Goal: Task Accomplishment & Management: Use online tool/utility

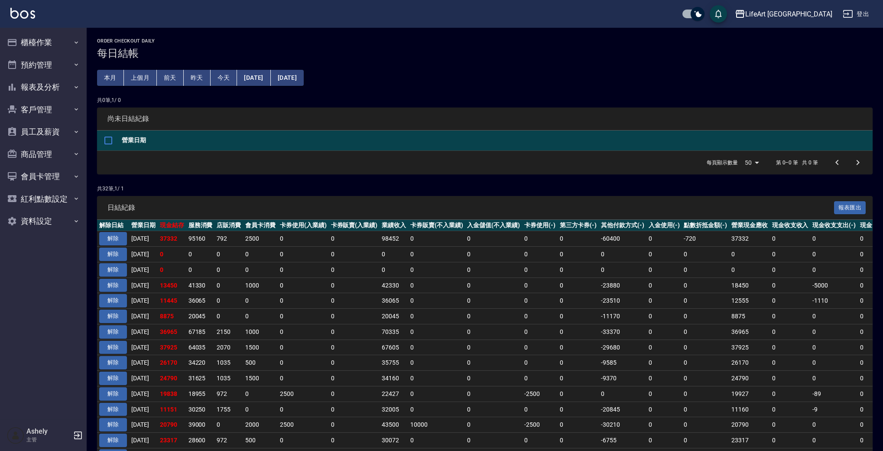
click at [877, 12] on div "LifeArt [PERSON_NAME]出" at bounding box center [441, 14] width 883 height 28
click at [861, 17] on button "登出" at bounding box center [855, 14] width 33 height 16
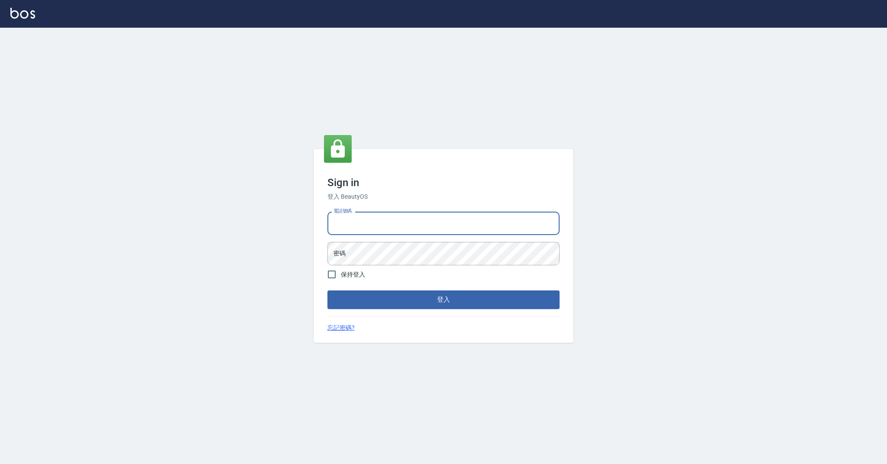
click at [379, 228] on input "電話號碼" at bounding box center [444, 223] width 232 height 23
type input "0989368139"
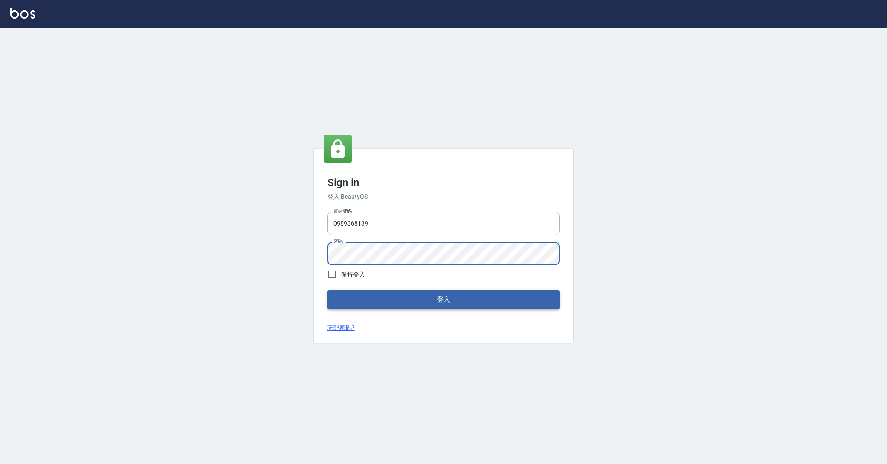
click at [384, 296] on button "登入" at bounding box center [444, 300] width 232 height 18
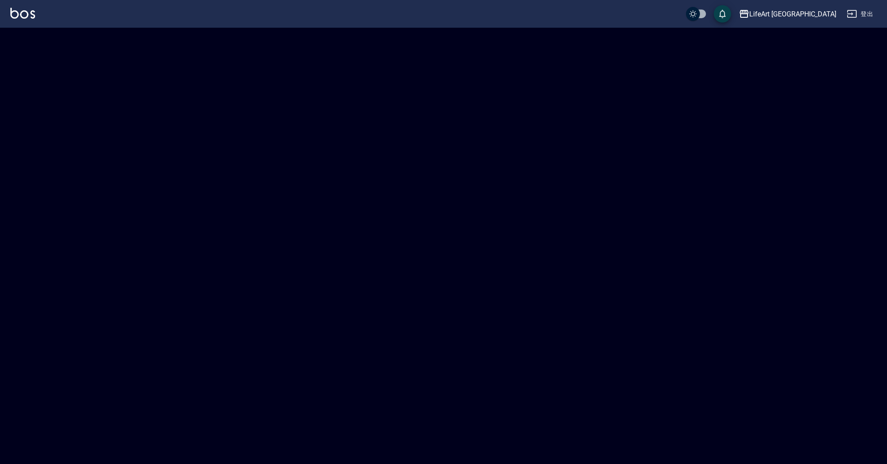
checkbox input "true"
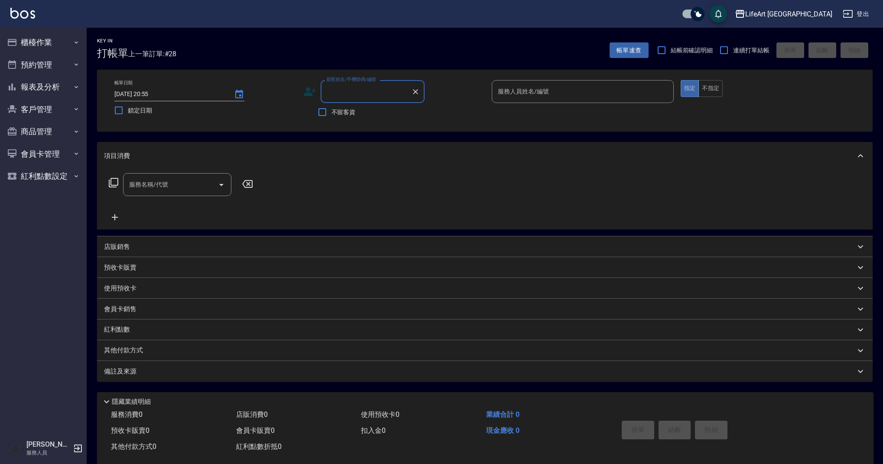
click at [347, 92] on input "顧客姓名/手機號碼/編號" at bounding box center [365, 91] width 83 height 15
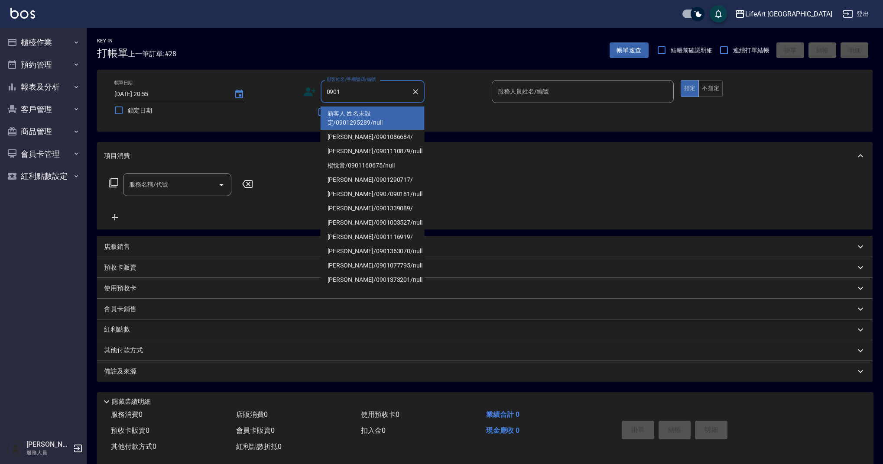
click at [390, 123] on li "新客人 姓名未設定/0901295289/null" at bounding box center [373, 118] width 104 height 23
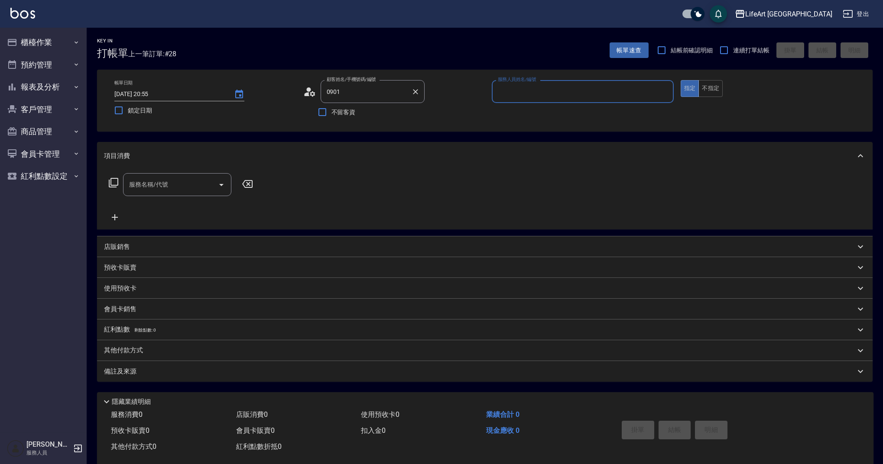
type input "新客人 姓名未設定/0901295289/null"
click at [309, 94] on icon at bounding box center [309, 91] width 13 height 13
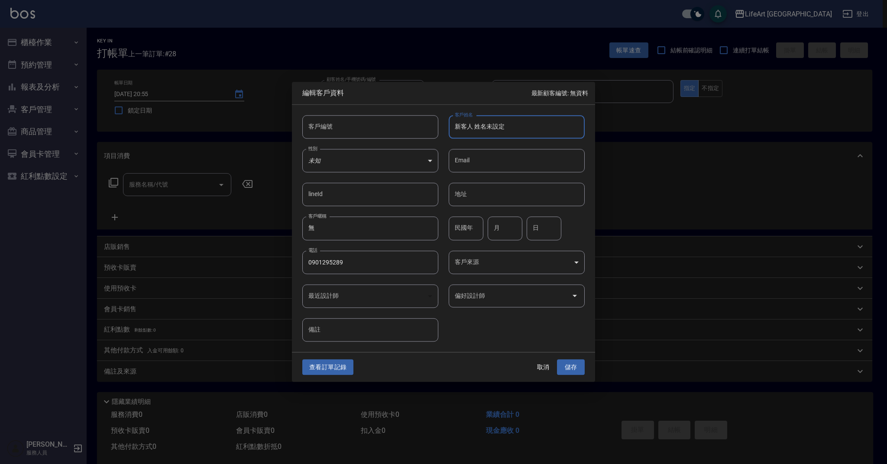
drag, startPoint x: 513, startPoint y: 129, endPoint x: 426, endPoint y: 133, distance: 87.1
click at [426, 133] on div "客戶編號 客戶編號 客戶姓名 新客人 姓名未設定 客戶姓名 性別 未知 UNKNOWN 性別 Email Email lineId lineId 地址 地址 …" at bounding box center [438, 223] width 293 height 237
drag, startPoint x: 499, startPoint y: 120, endPoint x: 470, endPoint y: 122, distance: 29.5
click at [469, 122] on input "新客人 姓名未設定" at bounding box center [517, 126] width 136 height 23
drag, startPoint x: 530, startPoint y: 126, endPoint x: 423, endPoint y: 125, distance: 107.0
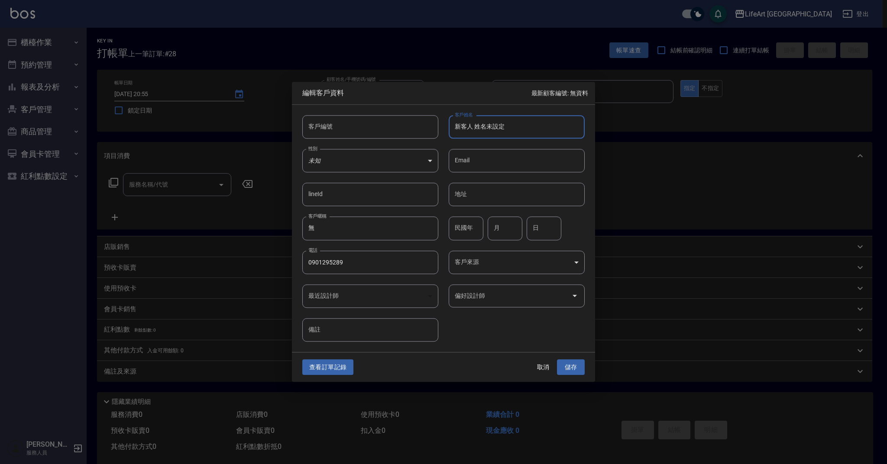
click at [423, 125] on div "客戶編號 客戶編號 客戶姓名 新客人 姓名未設定 客戶姓名 性別 未知 UNKNOWN 性別 Email Email lineId lineId 地址 地址 …" at bounding box center [438, 223] width 293 height 237
type input "c"
click at [511, 133] on input "[PERSON_NAME]" at bounding box center [517, 126] width 136 height 23
type input "[PERSON_NAME]"
click at [490, 152] on input "Email" at bounding box center [517, 160] width 136 height 23
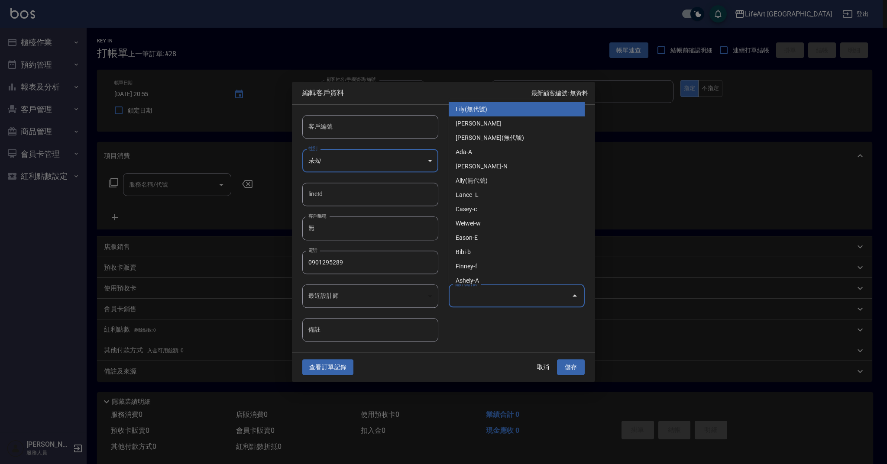
drag, startPoint x: 502, startPoint y: 300, endPoint x: 508, endPoint y: 293, distance: 9.5
click at [502, 300] on input "偏好設計師" at bounding box center [510, 296] width 115 height 15
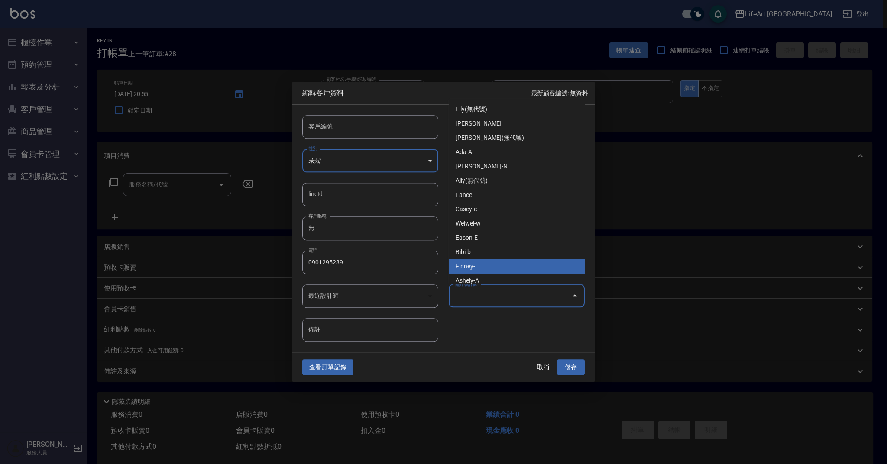
click at [490, 261] on li "Finney-f" at bounding box center [517, 266] width 136 height 14
type input "[PERSON_NAME]"
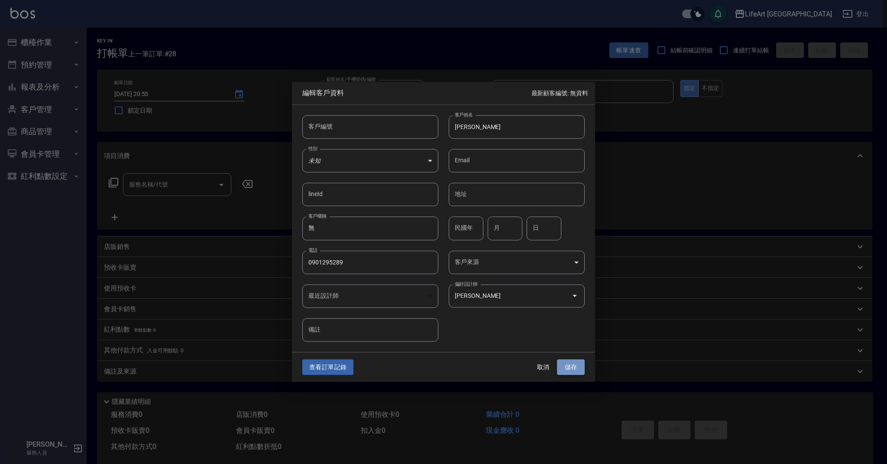
click at [569, 368] on button "儲存" at bounding box center [571, 368] width 28 height 16
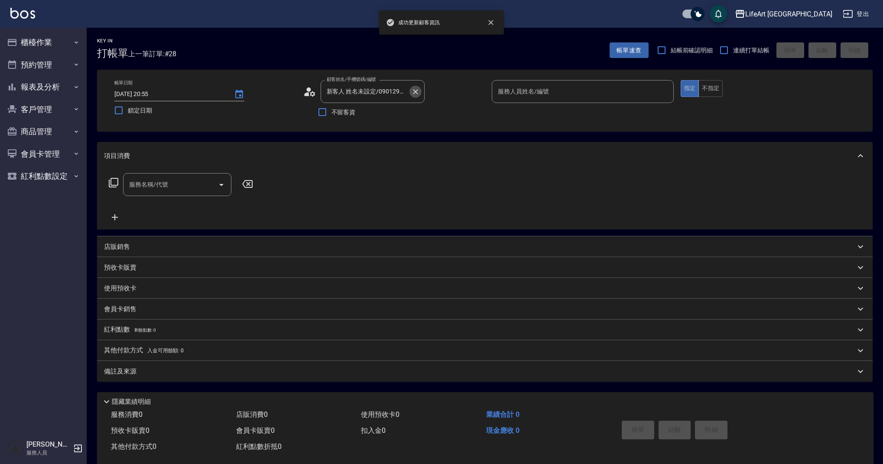
click at [415, 96] on button "Clear" at bounding box center [415, 92] width 12 height 12
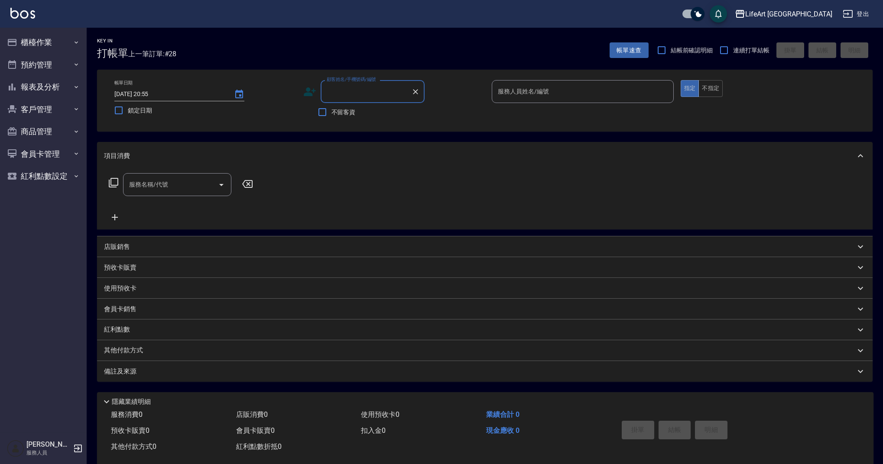
click at [379, 98] on input "顧客姓名/手機號碼/編號" at bounding box center [365, 91] width 83 height 15
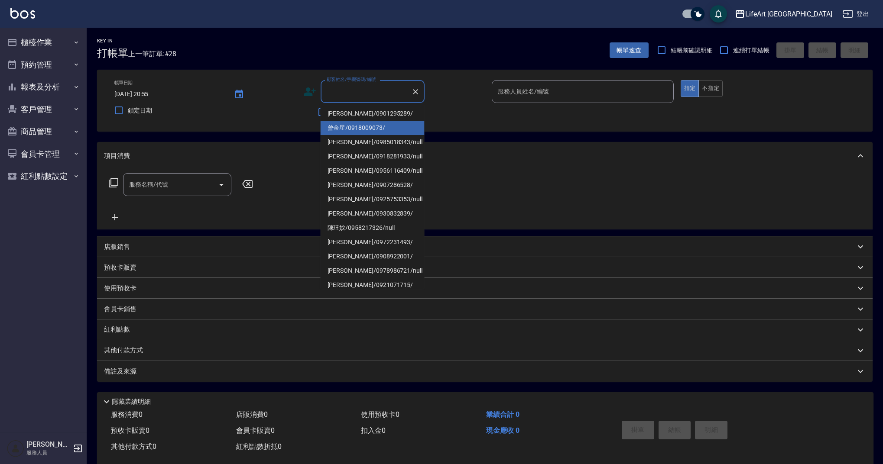
click at [379, 117] on li "[PERSON_NAME]/0901295289/" at bounding box center [373, 114] width 104 height 14
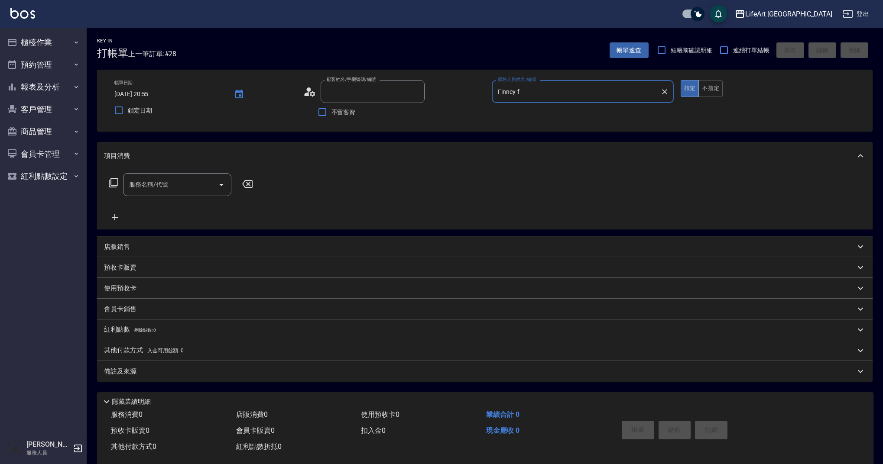
type input "[PERSON_NAME]/0901295289/"
type input "Finney-f"
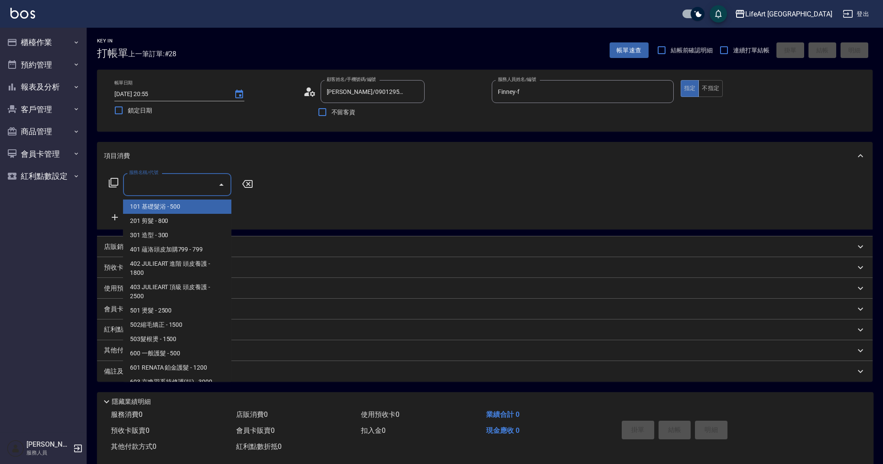
click at [182, 186] on input "服務名稱/代號" at bounding box center [171, 184] width 88 height 15
click at [170, 215] on span "201 剪髮 - 800" at bounding box center [177, 221] width 108 height 14
type input "201 剪髮(201)"
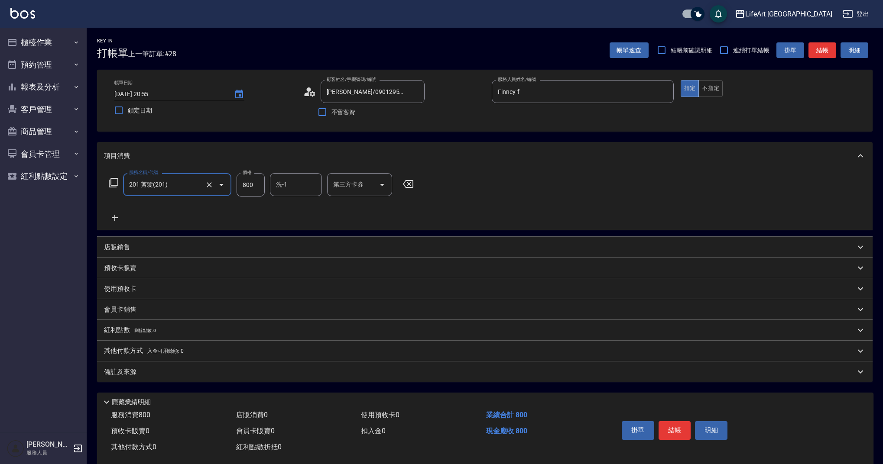
click at [113, 215] on icon at bounding box center [115, 218] width 22 height 10
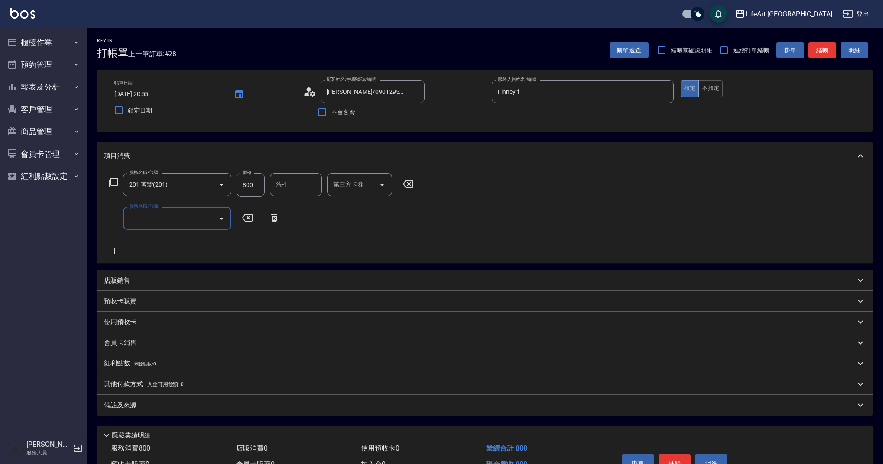
click at [141, 226] on input "服務名稱/代號" at bounding box center [171, 218] width 88 height 15
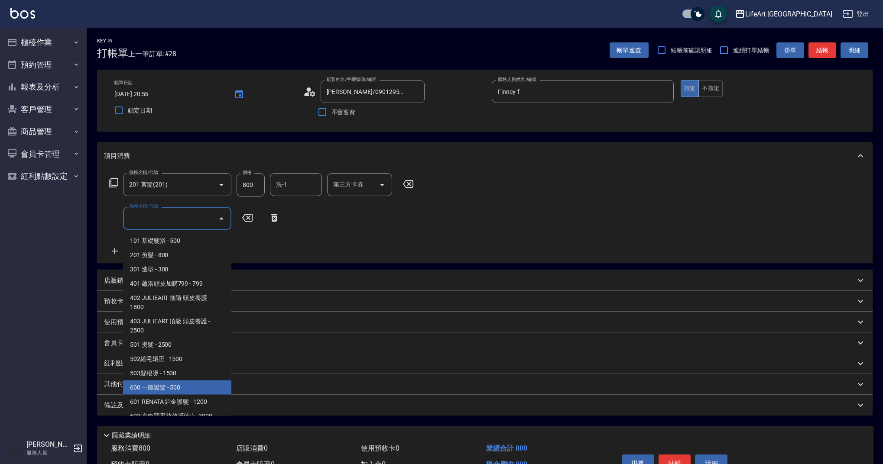
scroll to position [111, 0]
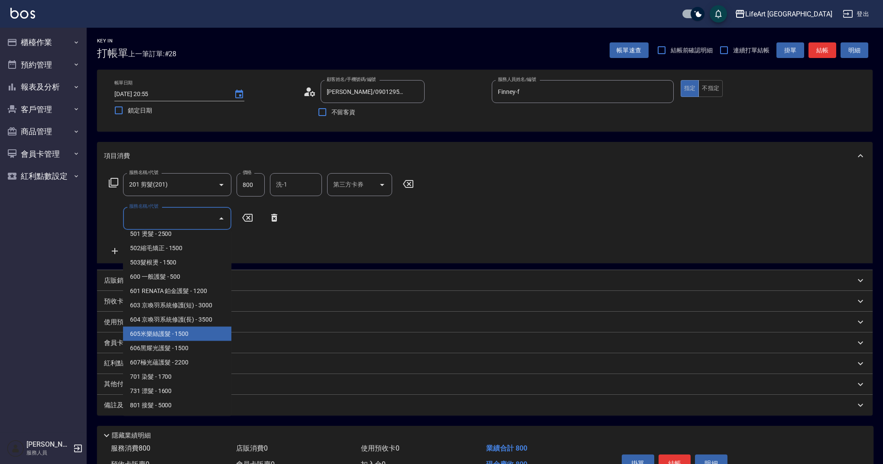
click at [186, 338] on span "605米樂絲護髮 - 1500" at bounding box center [177, 334] width 108 height 14
type input "605米樂絲護髮(605)"
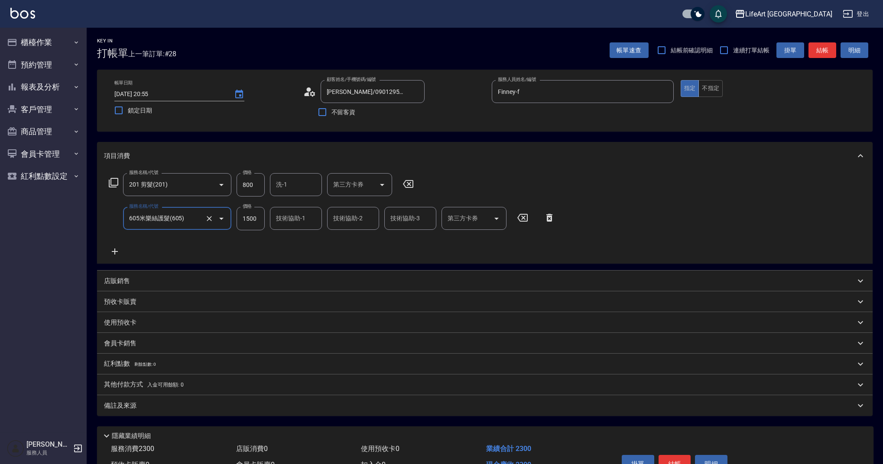
click at [118, 249] on icon at bounding box center [115, 251] width 22 height 10
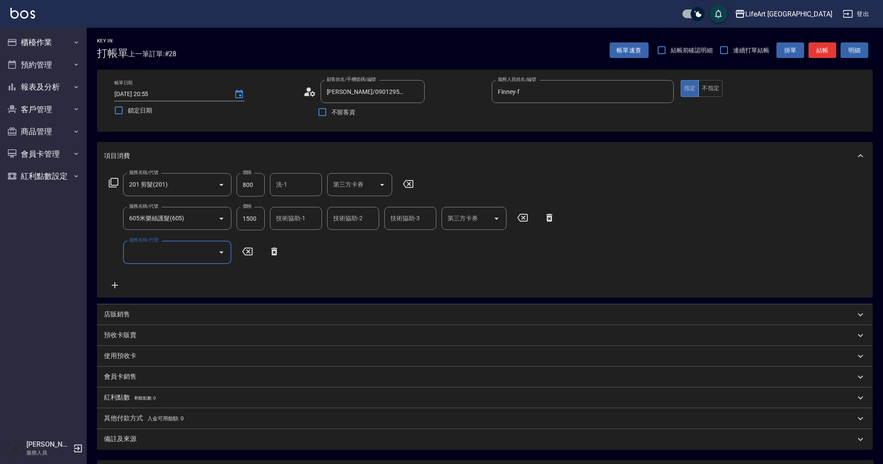
click at [156, 256] on input "服務名稱/代號" at bounding box center [171, 252] width 88 height 15
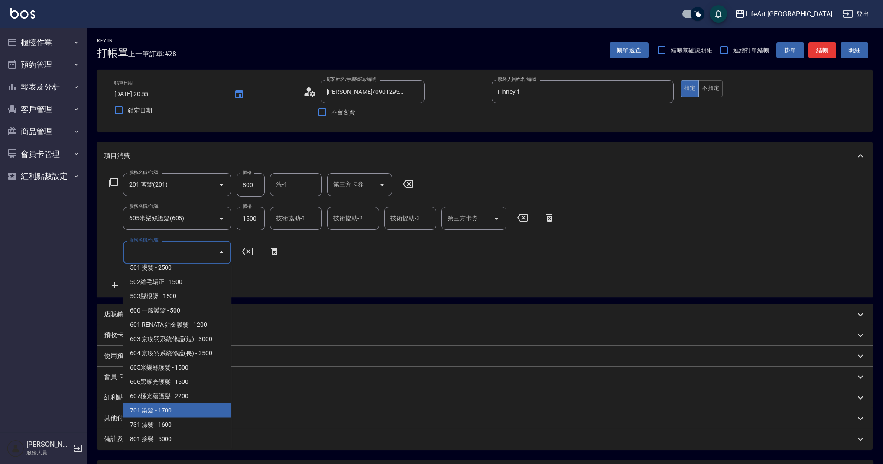
click at [183, 415] on span "701 染髮 - 1700" at bounding box center [177, 411] width 108 height 14
type input "701 染髮(701)"
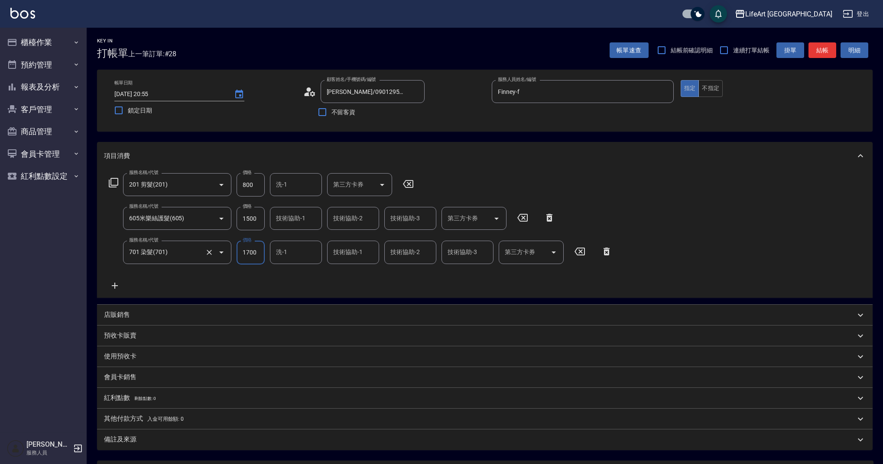
drag, startPoint x: 262, startPoint y: 254, endPoint x: 224, endPoint y: 255, distance: 38.1
click at [224, 255] on div "服務名稱/代號 701 染髮(701) 服務名稱/代號 價格 1700 價格 洗-1 洗-1 技術協助-1 技術協助-1 技術協助-2 技術協助-2 技術協助…" at bounding box center [360, 252] width 513 height 23
click at [304, 262] on div "洗-1" at bounding box center [296, 252] width 52 height 23
type input "1840"
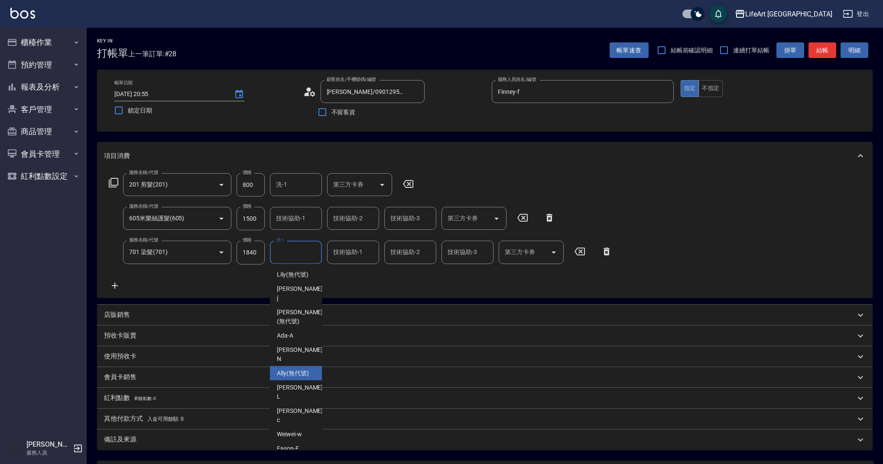
click at [298, 369] on span "Ally (無代號)" at bounding box center [293, 373] width 32 height 9
type input "Ally(無代號)"
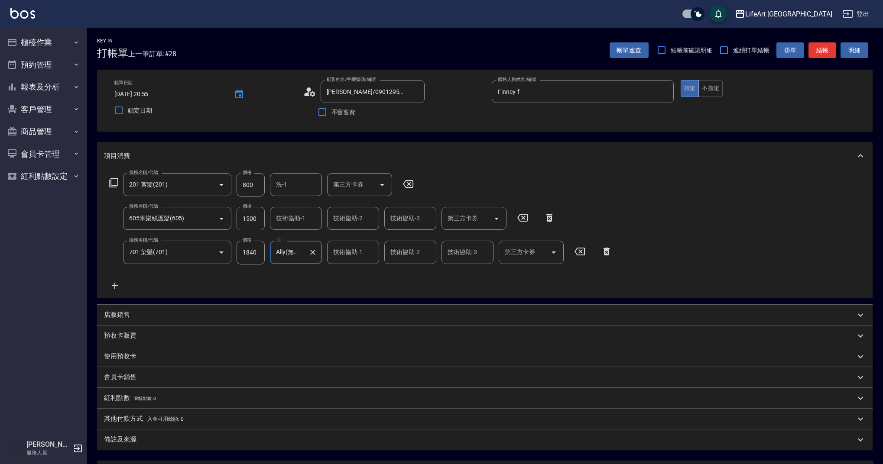
click at [291, 226] on input "技術協助-1" at bounding box center [296, 218] width 44 height 15
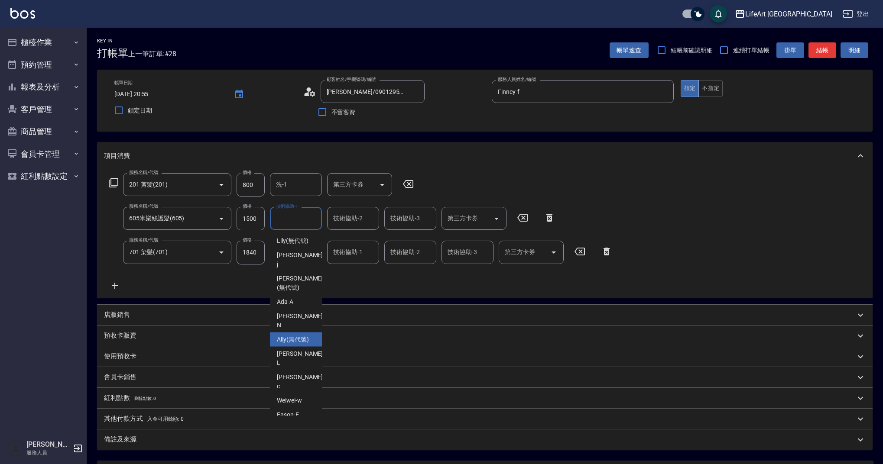
click at [311, 333] on div "Ally (無代號)" at bounding box center [296, 340] width 52 height 14
type input "Ally(無代號)"
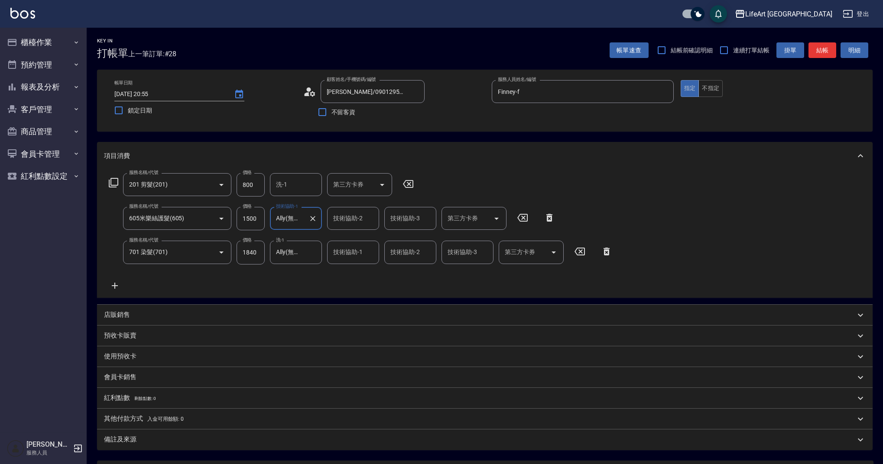
click at [316, 441] on div "備註及來源" at bounding box center [479, 439] width 751 height 9
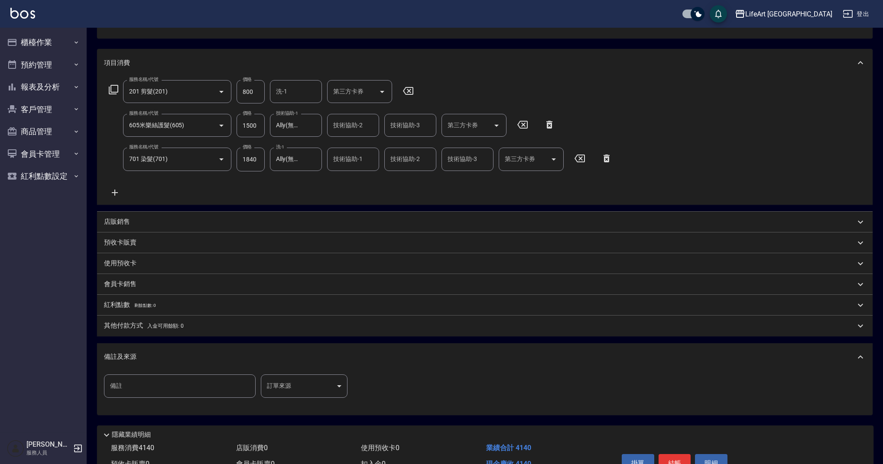
scroll to position [142, 0]
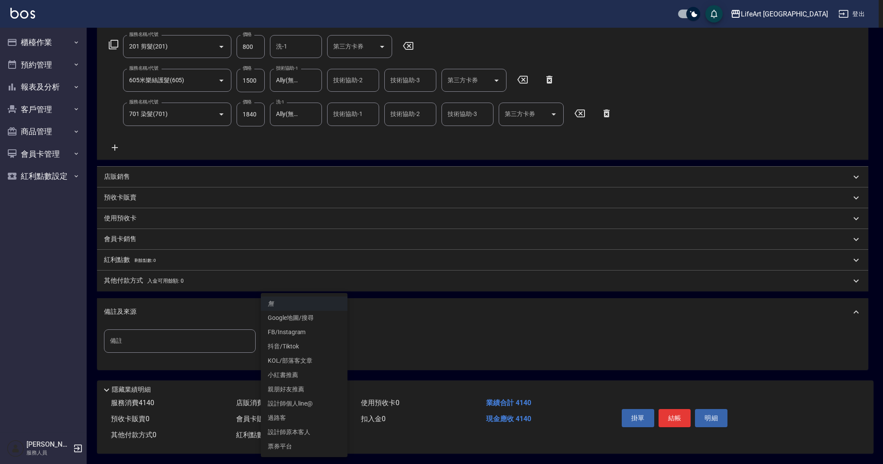
drag, startPoint x: 305, startPoint y: 337, endPoint x: 344, endPoint y: 343, distance: 38.9
click at [305, 337] on body "LifeArt 蘆洲 登出 櫃檯作業 打帳單 帳單列表 現金收支登錄 高階收支登錄 材料自購登錄 每日結帳 排班表 現場電腦打卡 預約管理 預約管理 單日預約…" at bounding box center [441, 163] width 883 height 603
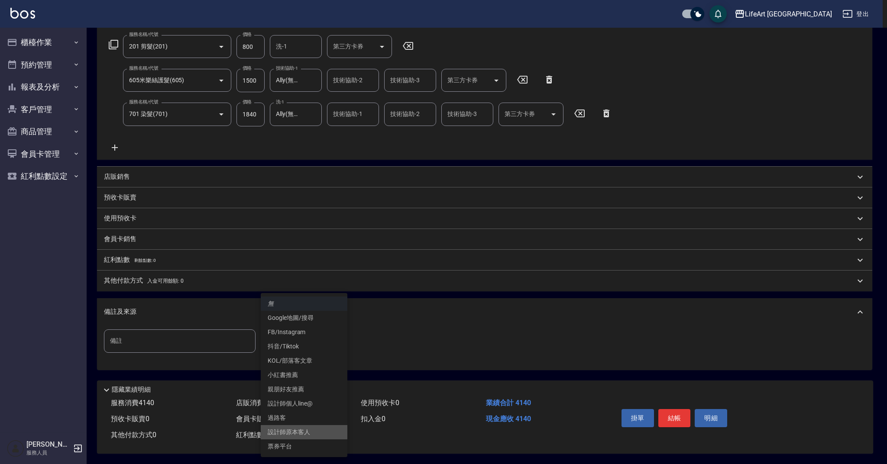
click at [321, 436] on li "設計師原本客人" at bounding box center [304, 432] width 87 height 14
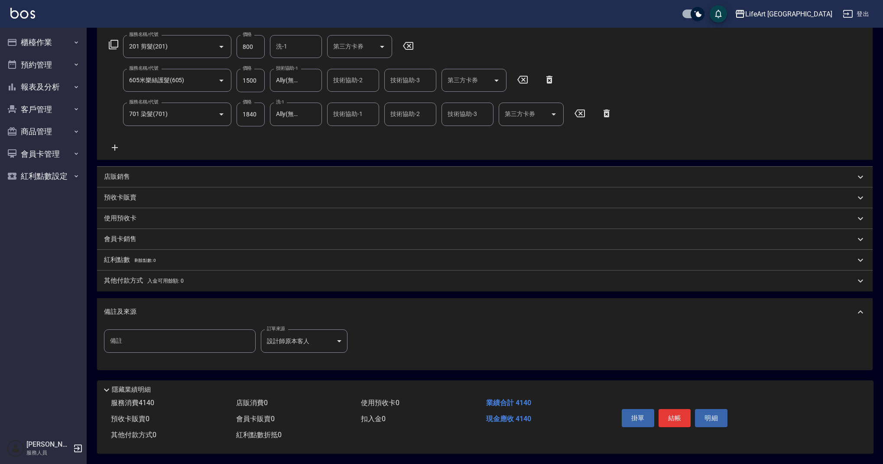
click at [358, 308] on div "備註及來源" at bounding box center [479, 312] width 751 height 9
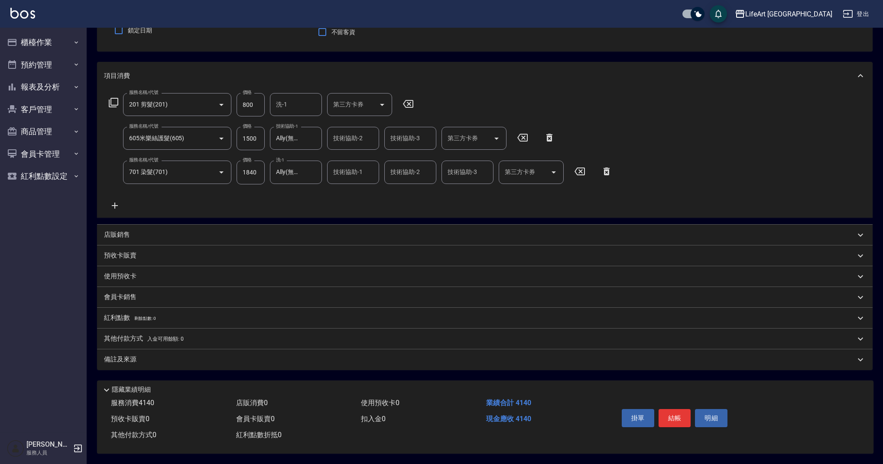
scroll to position [84, 0]
click at [357, 350] on div "備註及來源" at bounding box center [484, 360] width 775 height 21
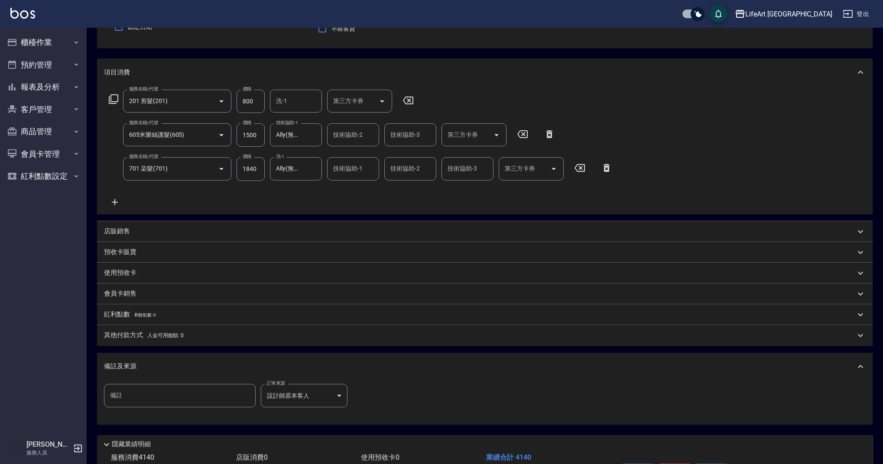
click at [316, 391] on body "LifeArt 蘆洲 登出 櫃檯作業 打帳單 帳單列表 現金收支登錄 高階收支登錄 材料自購登錄 每日結帳 排班表 現場電腦打卡 預約管理 預約管理 單日預約…" at bounding box center [441, 217] width 883 height 603
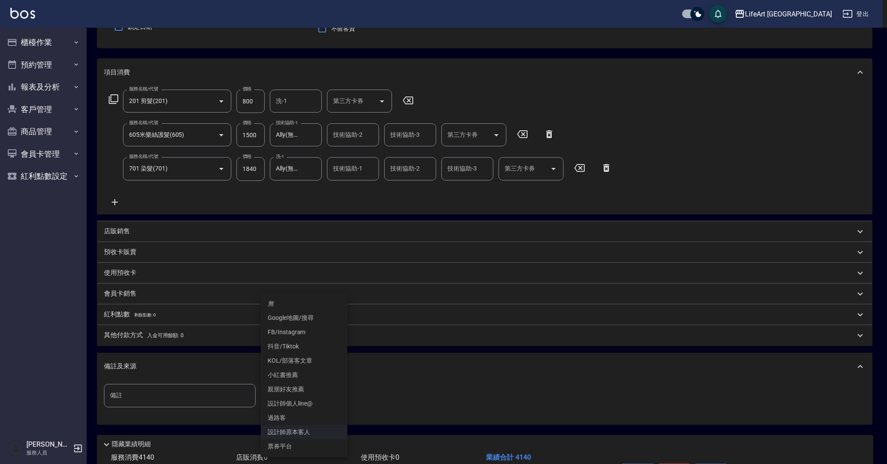
click at [314, 333] on li "FB/Instagram" at bounding box center [304, 332] width 87 height 14
type input "FB/Instagram"
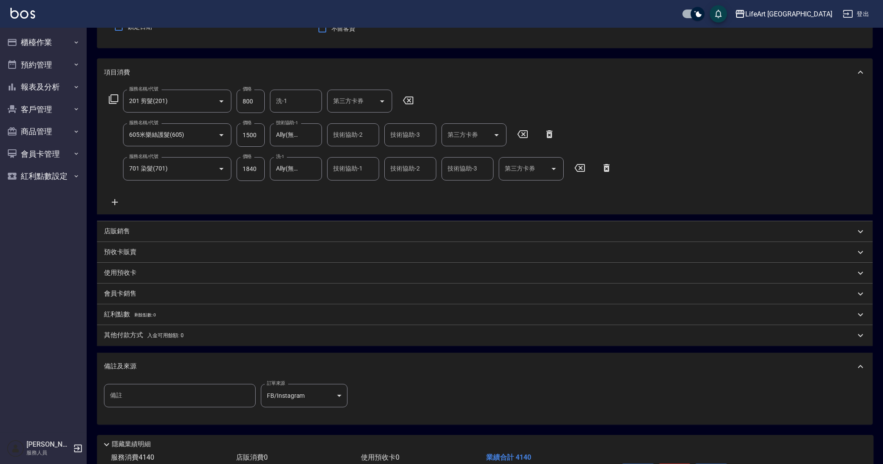
drag, startPoint x: 237, startPoint y: 357, endPoint x: 246, endPoint y: 363, distance: 10.9
click at [237, 357] on div "備註及來源" at bounding box center [484, 367] width 775 height 28
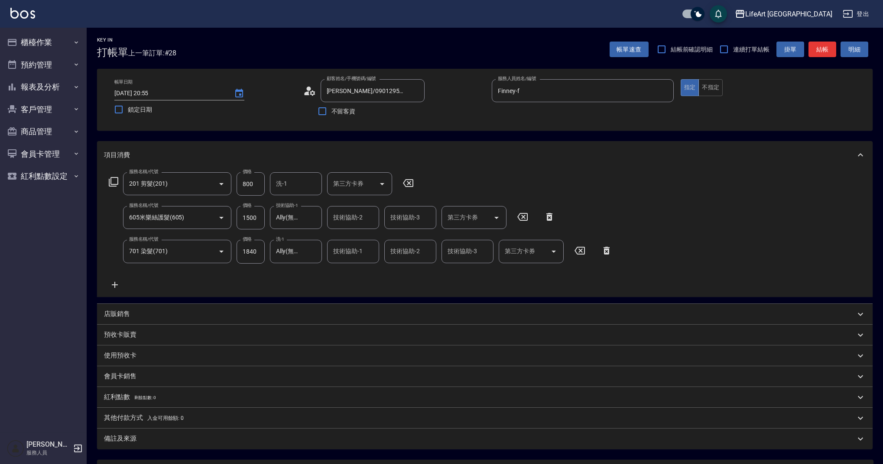
scroll to position [0, 0]
click at [234, 96] on icon "Choose date, selected date is 2025-09-06" at bounding box center [239, 94] width 10 height 10
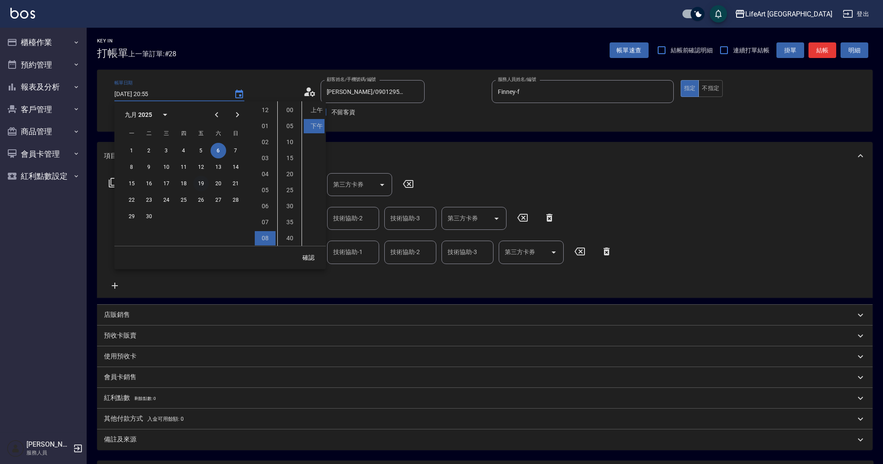
scroll to position [49, 0]
click at [232, 151] on button "7" at bounding box center [236, 151] width 16 height 16
type input "[DATE] 20:55"
click at [308, 253] on button "確認" at bounding box center [309, 258] width 28 height 16
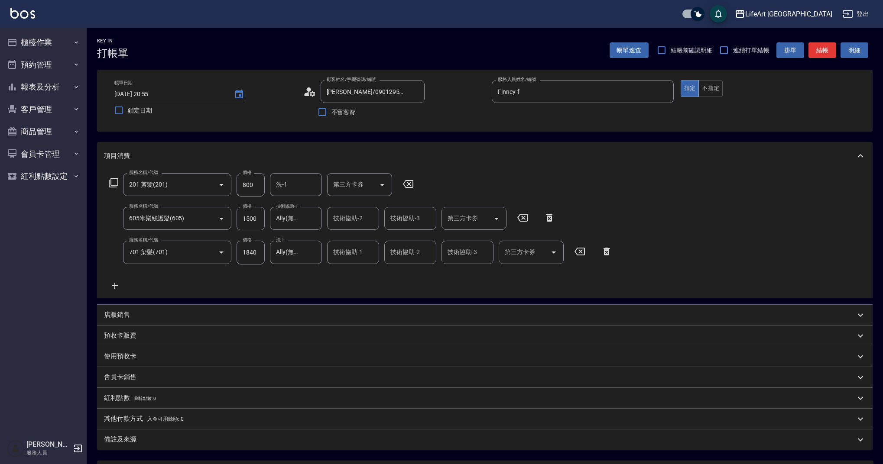
scroll to position [84, 0]
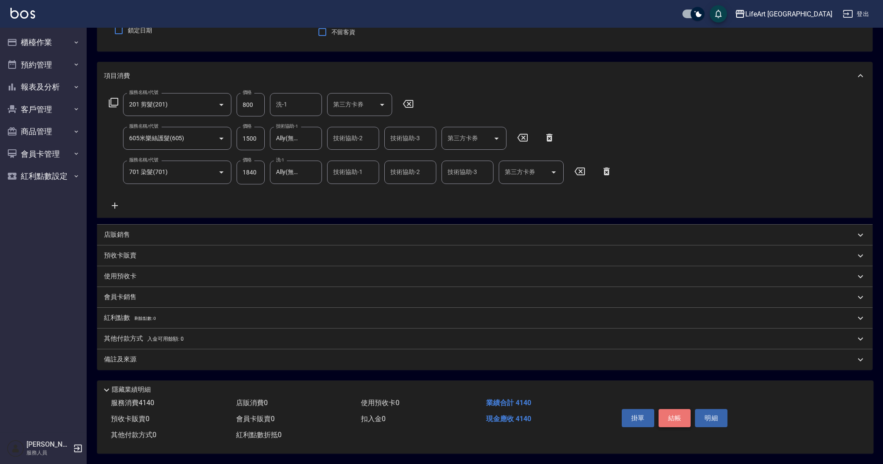
click at [672, 422] on button "結帳" at bounding box center [674, 418] width 32 height 18
